Goal: Find specific page/section: Find specific page/section

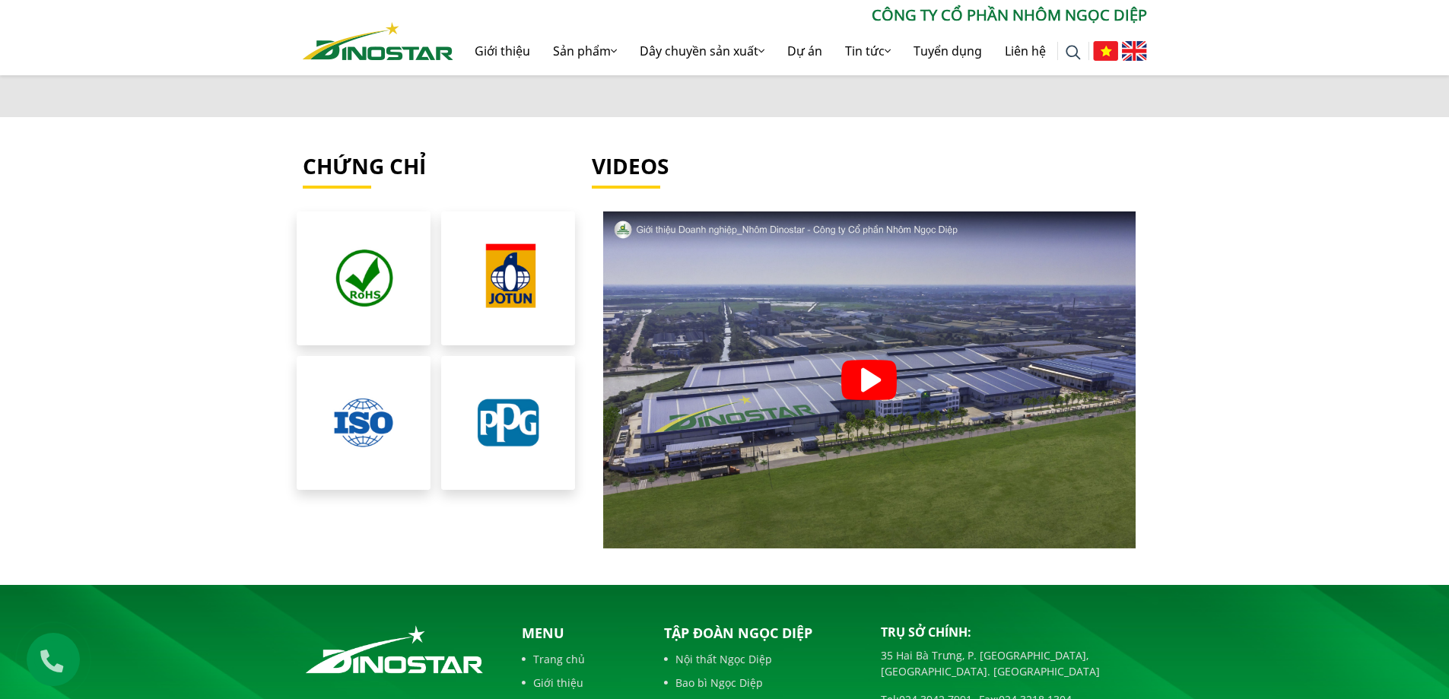
scroll to position [3318, 0]
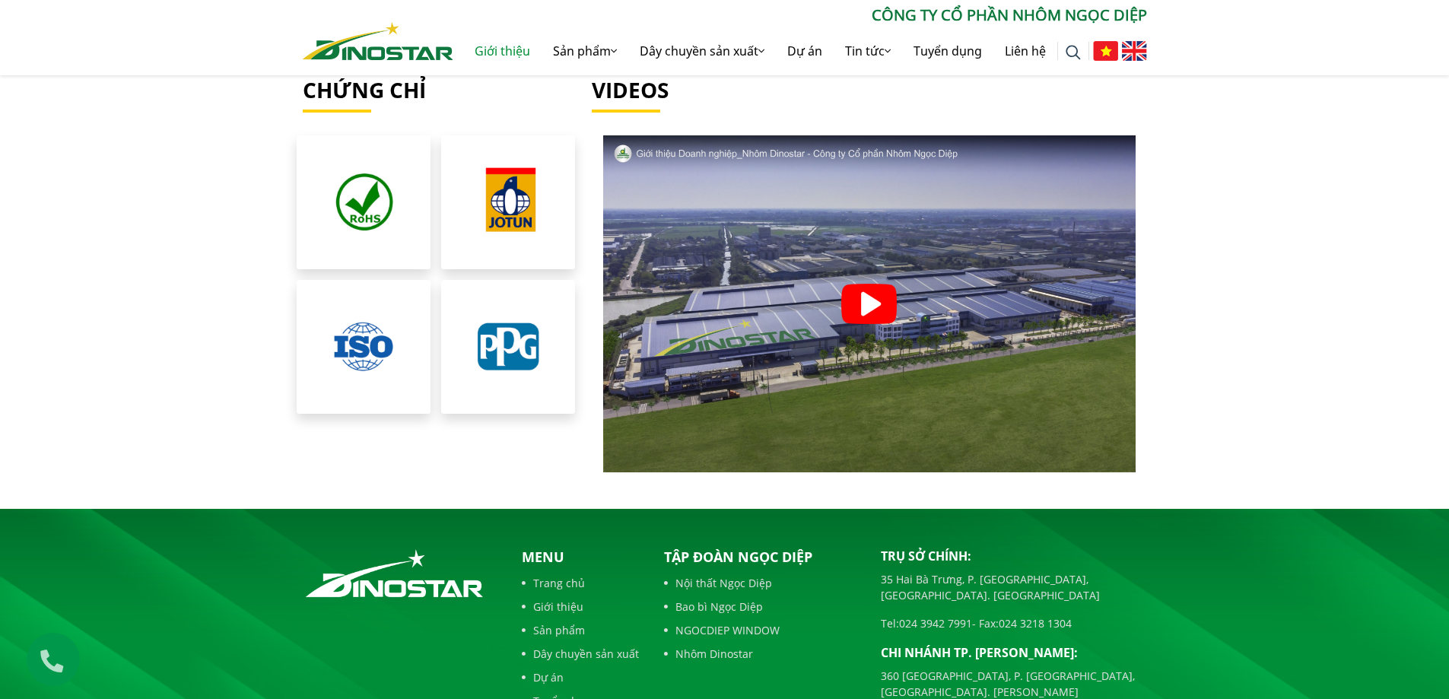
click at [504, 54] on link "Giới thiệu" at bounding box center [502, 51] width 78 height 49
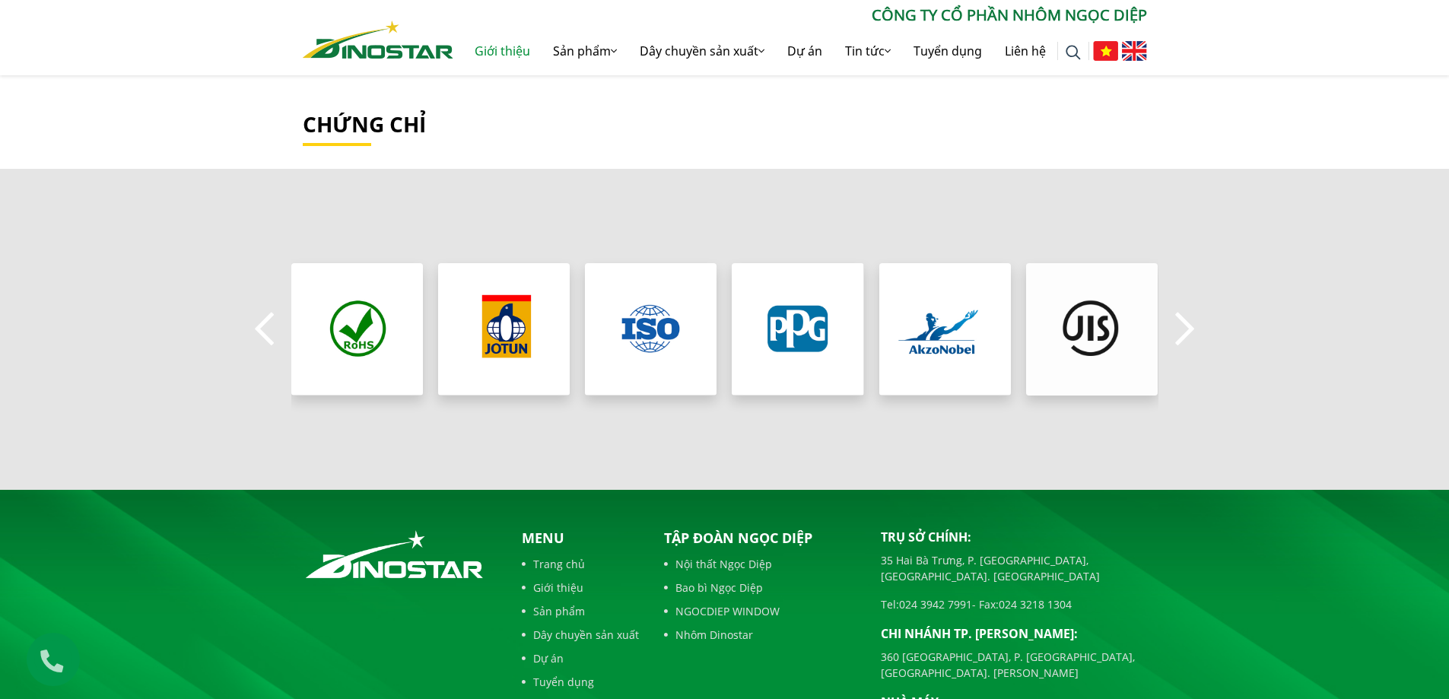
scroll to position [1437, 0]
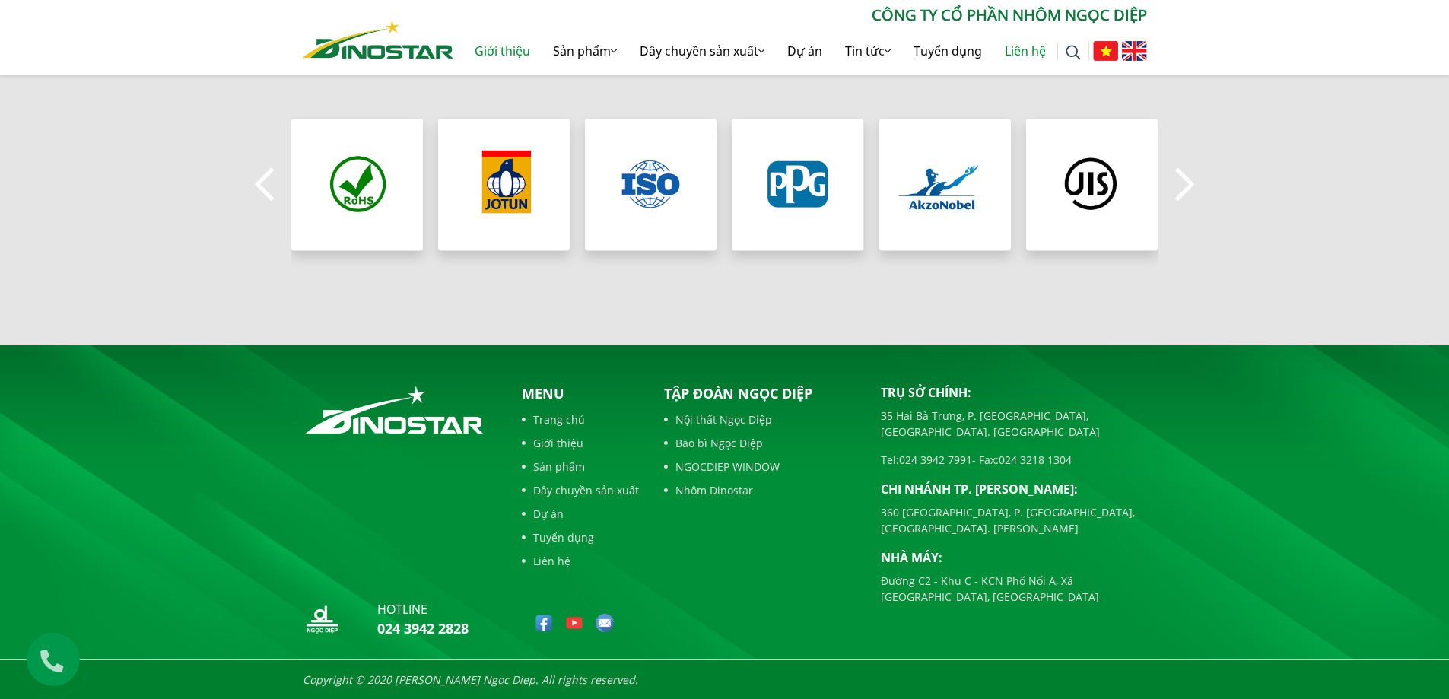
click at [1032, 52] on link "Liên hệ" at bounding box center [1025, 51] width 64 height 49
